Goal: Task Accomplishment & Management: Manage account settings

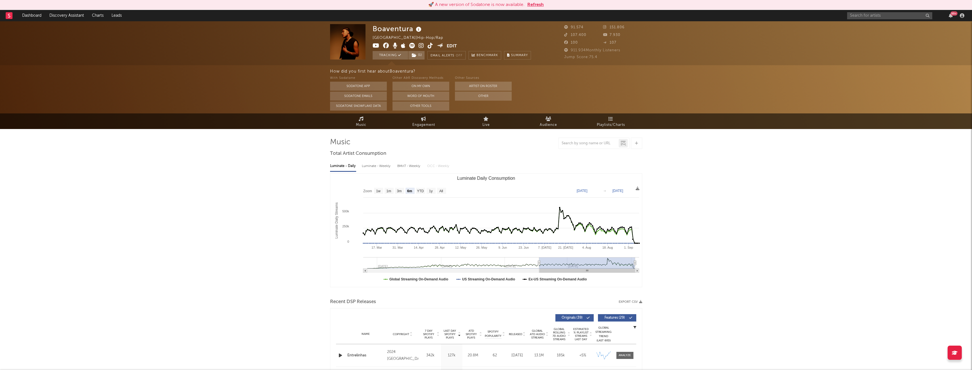
select select "6m"
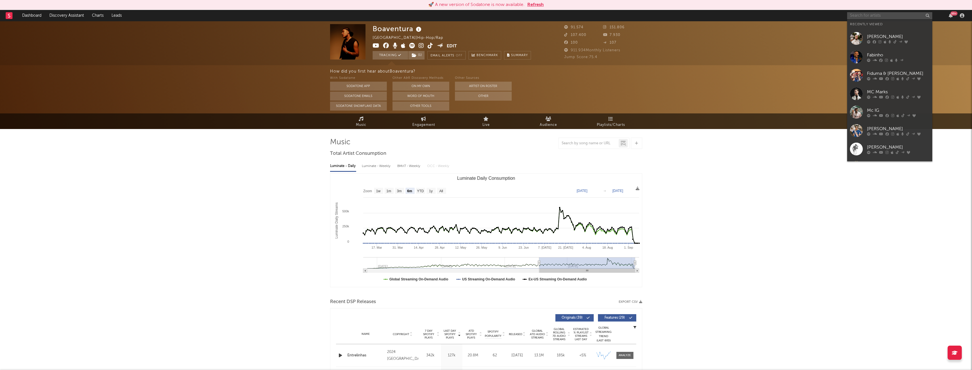
click at [881, 18] on input "text" at bounding box center [889, 15] width 85 height 7
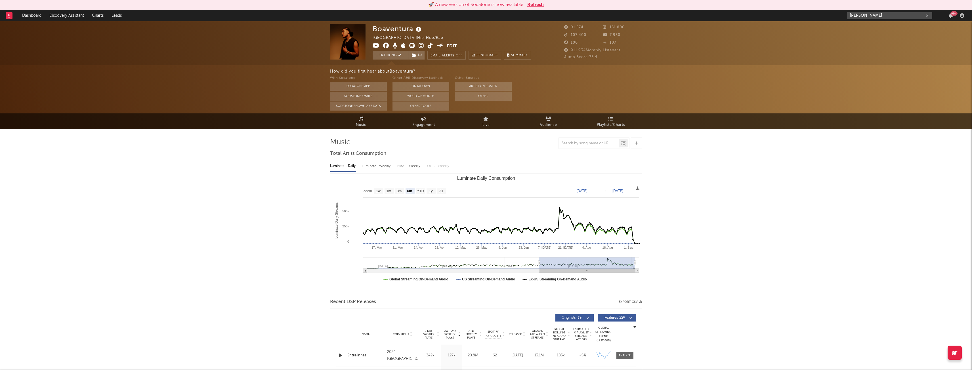
click at [861, 15] on input "[PERSON_NAME]" at bounding box center [889, 15] width 85 height 7
type input "[PERSON_NAME]"
click at [896, 30] on div "[PERSON_NAME]" at bounding box center [898, 27] width 62 height 7
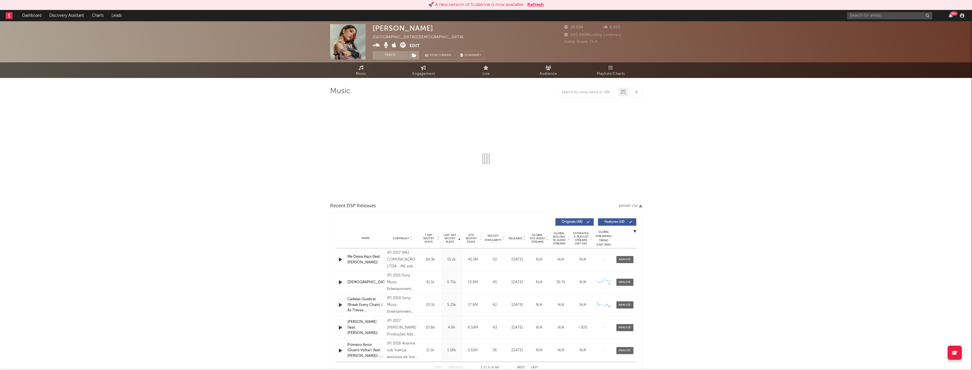
select select "6m"
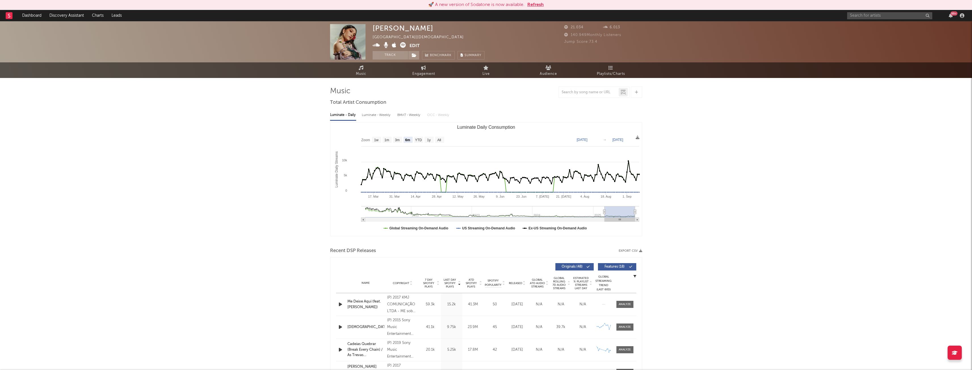
click at [412, 44] on button "Edit" at bounding box center [415, 45] width 10 height 7
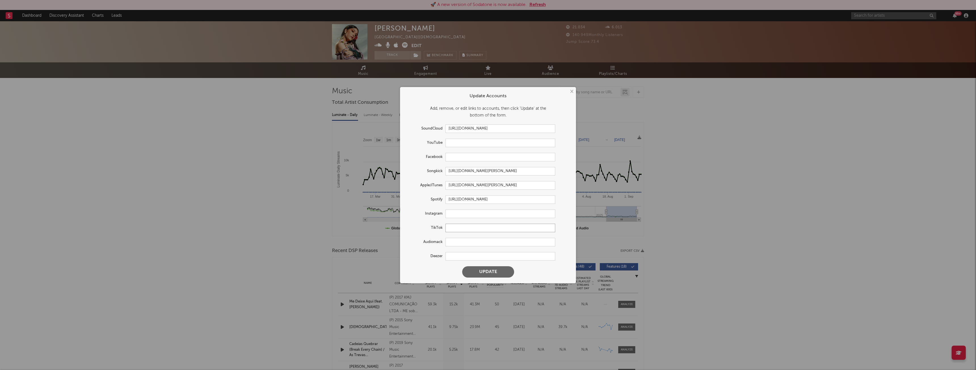
paste input "[URL][DOMAIN_NAME]"
type input "[URL][DOMAIN_NAME]"
click at [450, 243] on input "text" at bounding box center [501, 242] width 110 height 9
click at [454, 214] on input "text" at bounding box center [501, 214] width 110 height 9
paste input "[URL][DOMAIN_NAME]"
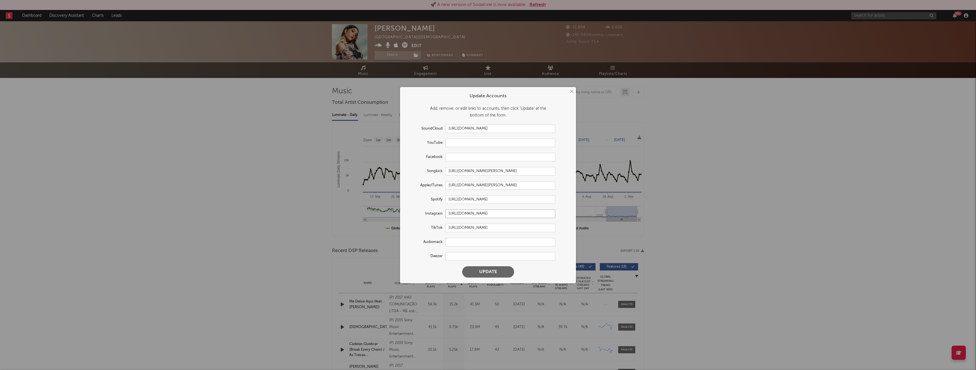
type input "[URL][DOMAIN_NAME]"
click at [497, 272] on button "Update" at bounding box center [488, 272] width 52 height 11
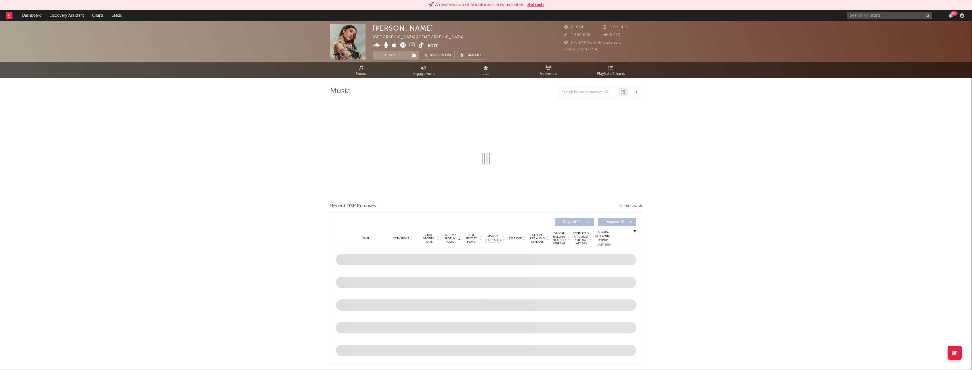
select select "6m"
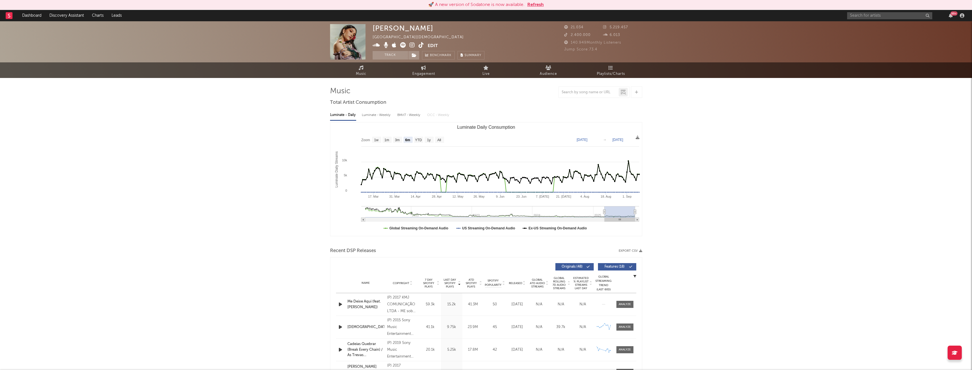
click at [435, 46] on button "Edit" at bounding box center [433, 45] width 10 height 7
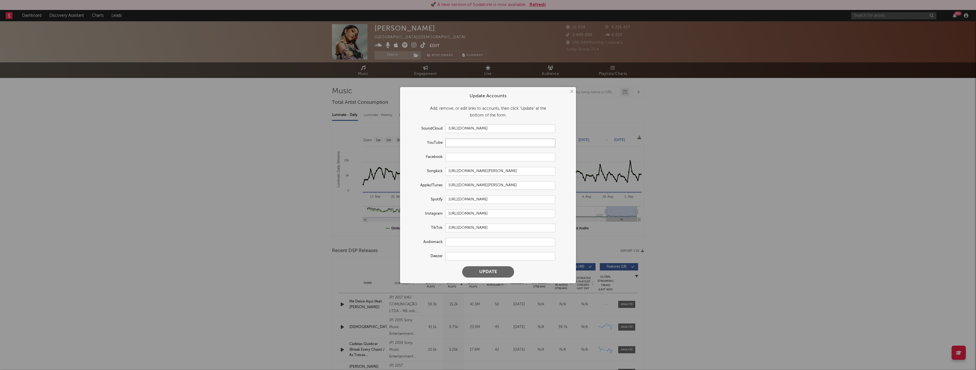
paste input "[URL][DOMAIN_NAME]"
type input "[URL][DOMAIN_NAME]"
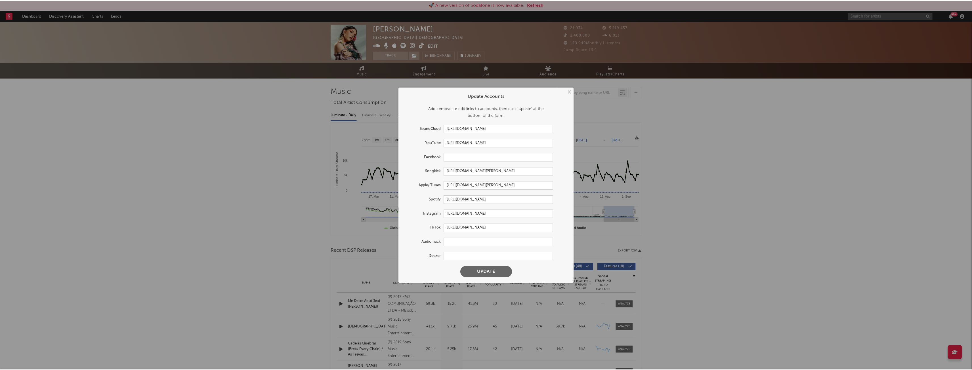
scroll to position [0, 0]
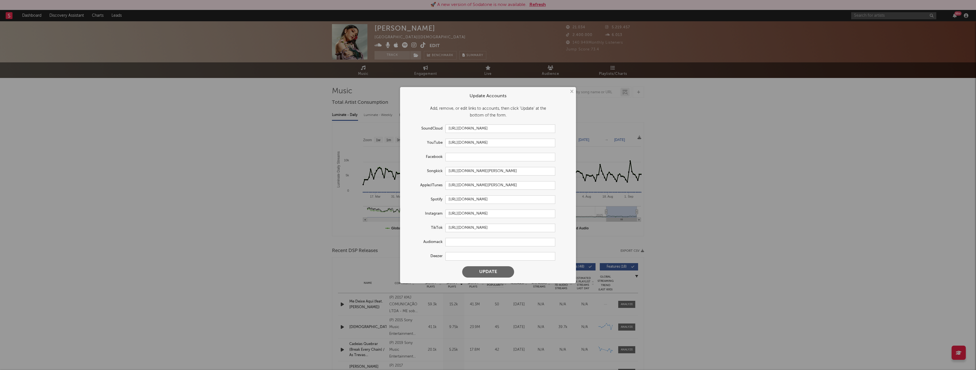
click at [494, 273] on button "Update" at bounding box center [488, 272] width 52 height 11
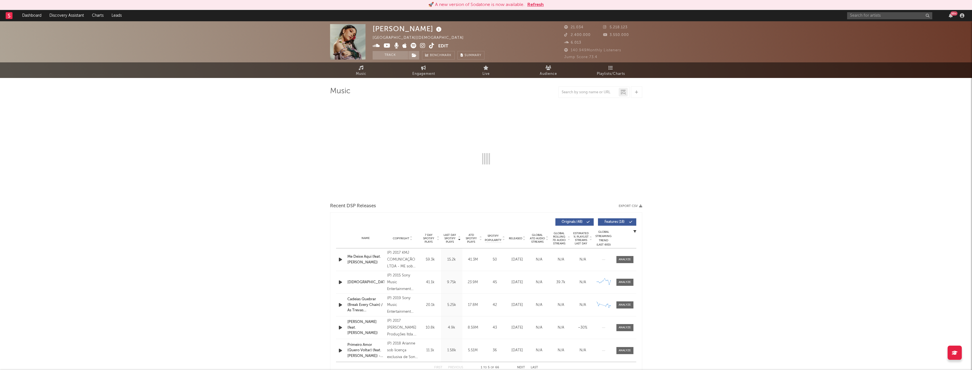
select select "6m"
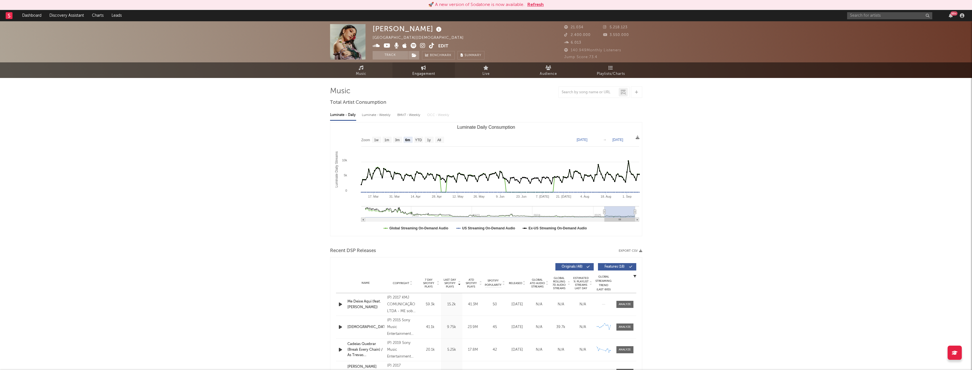
click at [420, 73] on span "Engagement" at bounding box center [423, 74] width 23 height 7
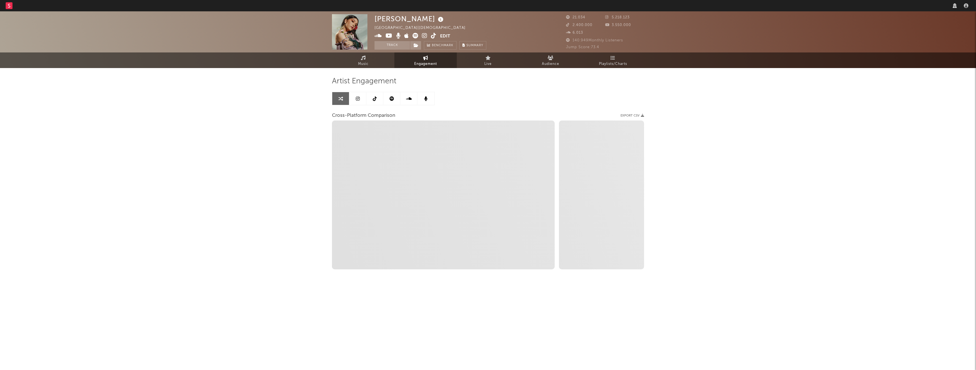
select select "1w"
select select "recorded_music"
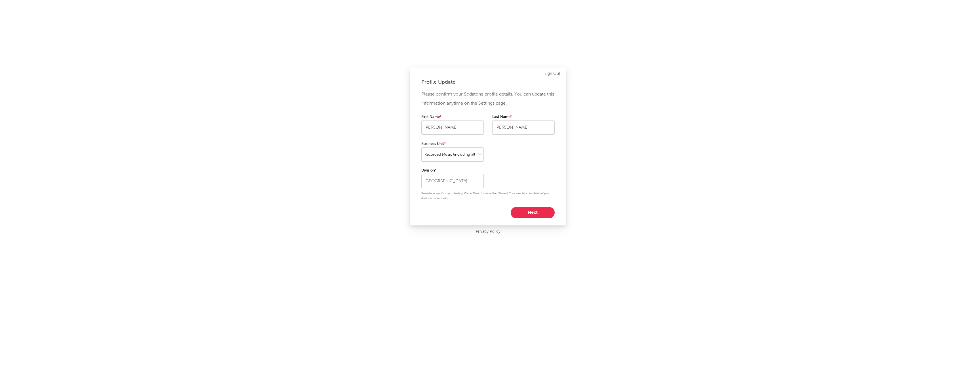
click at [544, 214] on button "Next" at bounding box center [533, 212] width 44 height 11
select select "director_vp"
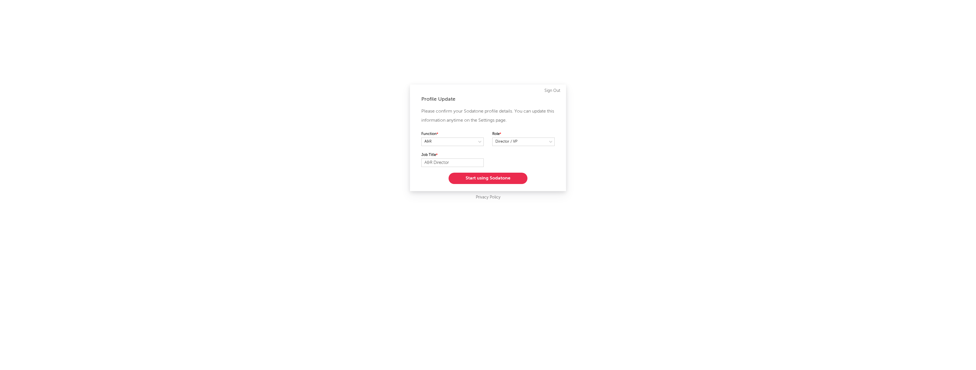
click at [508, 177] on button "Start using Sodatone" at bounding box center [488, 178] width 79 height 11
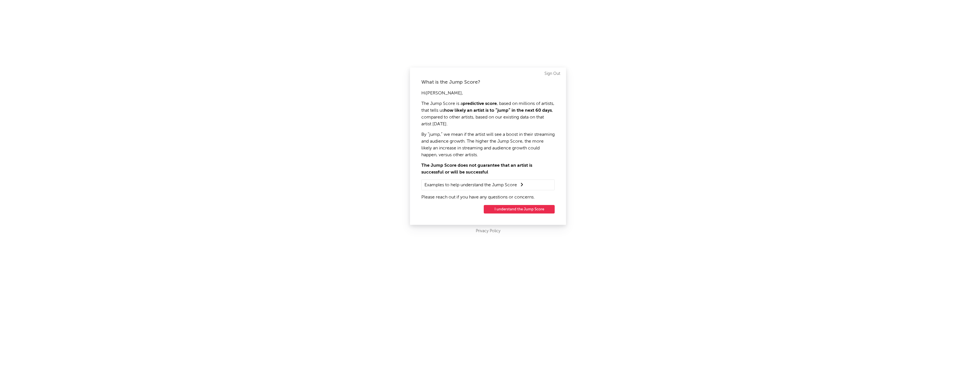
click at [540, 207] on button "I understand the Jump Score" at bounding box center [519, 209] width 71 height 9
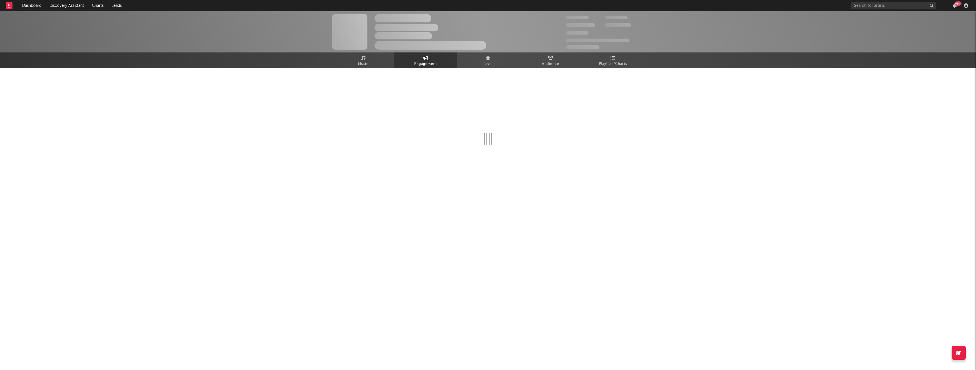
select select "1w"
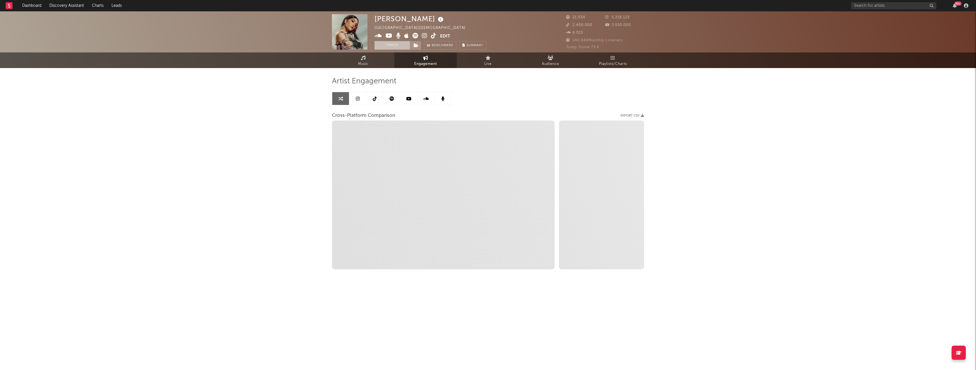
click at [396, 46] on button "Track" at bounding box center [392, 45] width 35 height 9
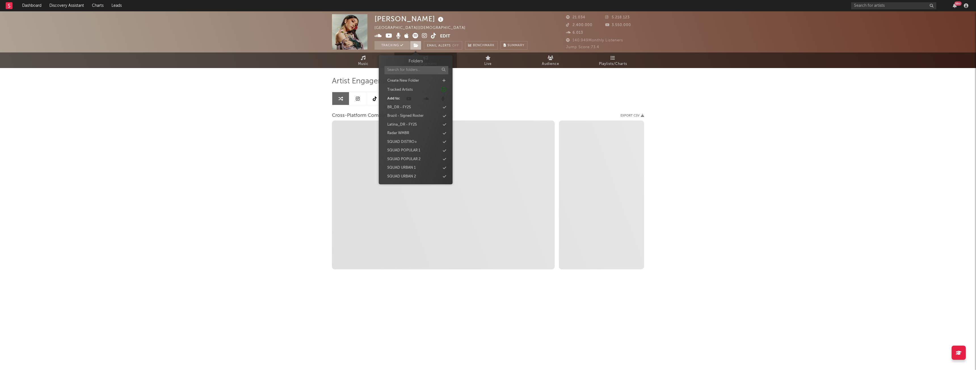
click at [416, 45] on icon at bounding box center [416, 45] width 5 height 4
select select "1m"
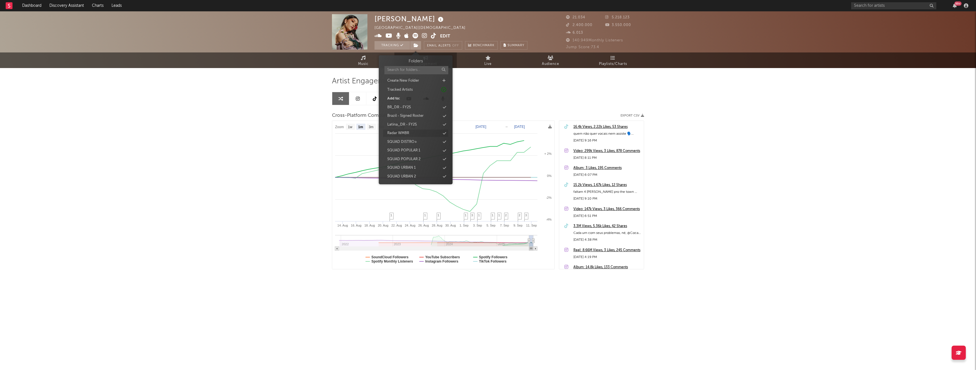
click at [402, 131] on div "Radar WMBR" at bounding box center [398, 134] width 22 height 6
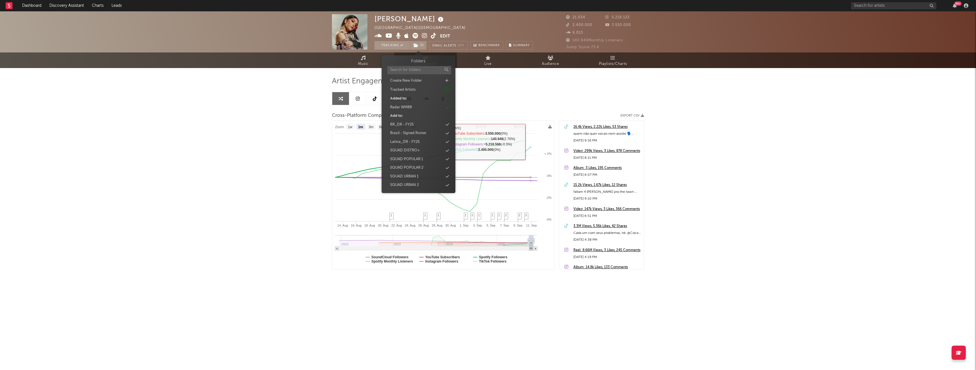
click at [789, 131] on div "Priscilla Alcantara Brazil | Christian Edit Tracking ( 1 ) Email Alerts Off Ben…" at bounding box center [488, 160] width 976 height 298
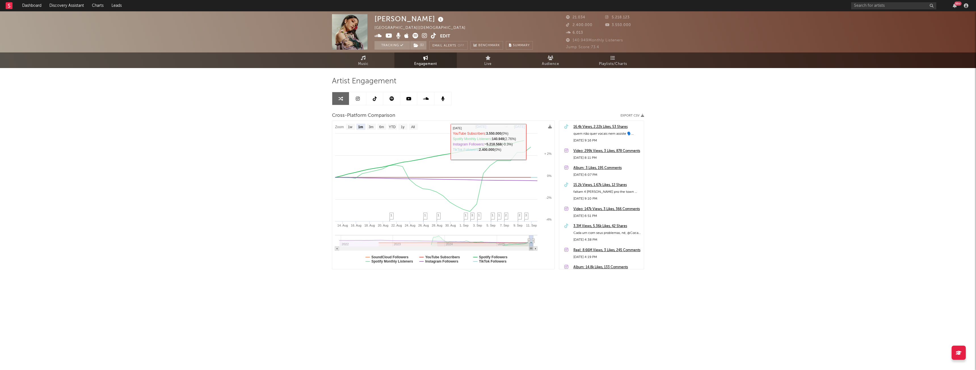
select select "1m"
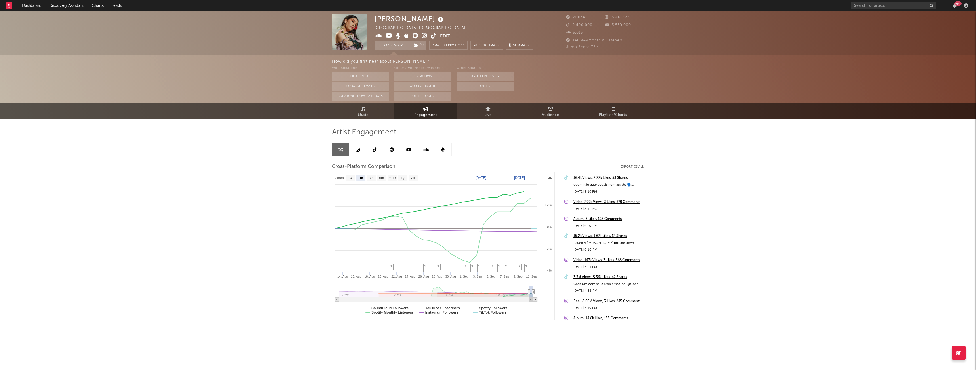
select select "1m"
click at [445, 35] on button "Edit" at bounding box center [445, 36] width 10 height 7
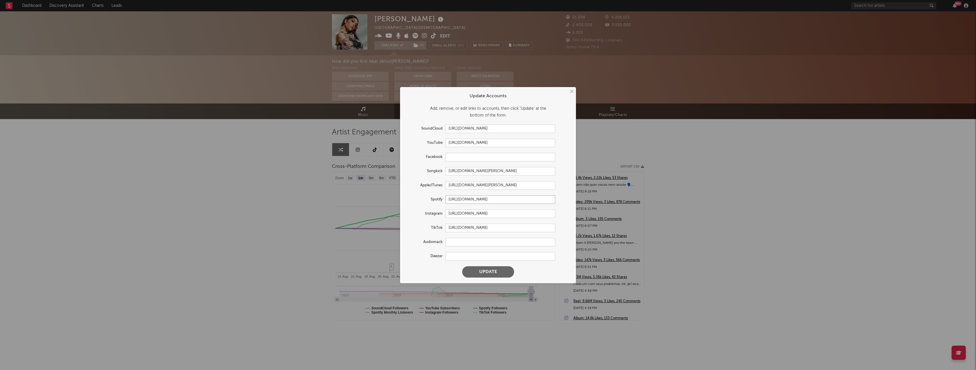
click at [545, 200] on input "[URL][DOMAIN_NAME]" at bounding box center [501, 200] width 110 height 9
drag, startPoint x: 550, startPoint y: 199, endPoint x: 441, endPoint y: 198, distance: 108.4
click at [441, 198] on div "Spotify https://open.spotify.com/artist/63W02eshTwySpJjkeiMDEA" at bounding box center [481, 200] width 150 height 9
paste input "intl-pt/artist/4jkOEd7kQE6UyiXnuQy9pa?si=CHblTMBQRvuLjLZajN3Akw"
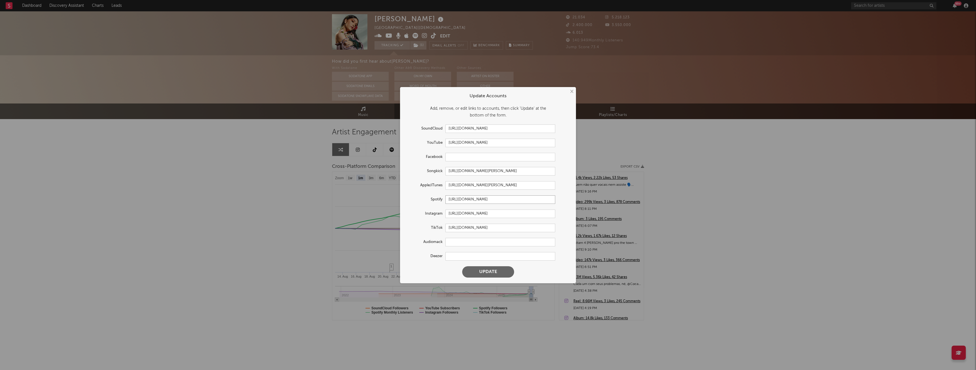
type input "https://open.spotify.com/intl-pt/artist/4jkOEd7kQE6UyiXnuQy9pa?si=CHblTMBQRvuLj…"
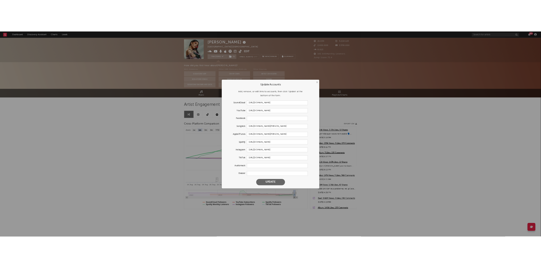
scroll to position [0, 0]
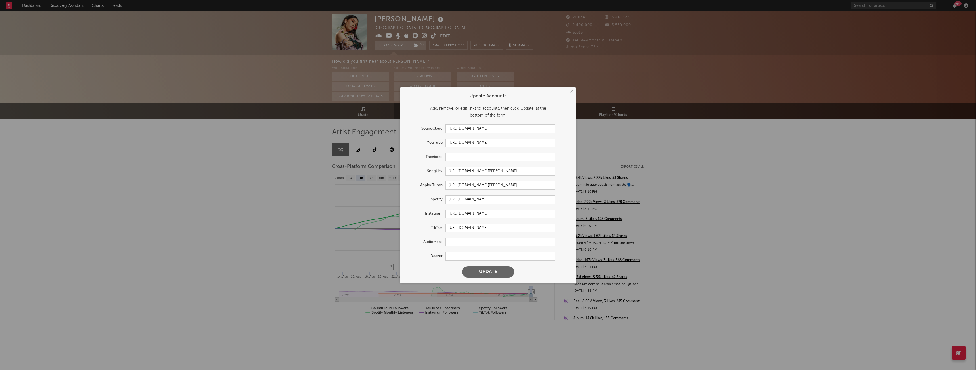
click at [491, 269] on button "Update" at bounding box center [488, 272] width 52 height 11
select select "1w"
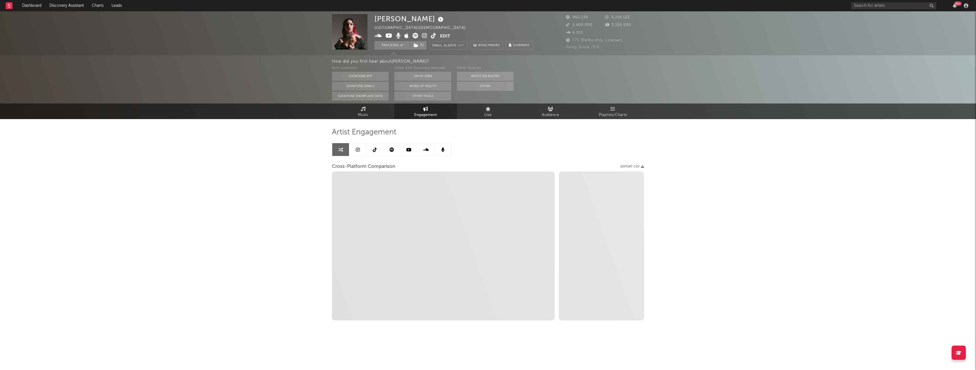
select select "1m"
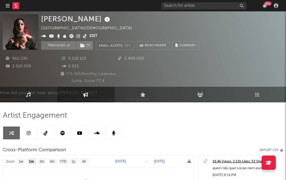
select select "1m"
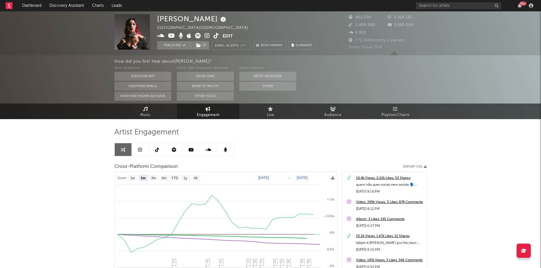
select select "1m"
